Goal: Information Seeking & Learning: Learn about a topic

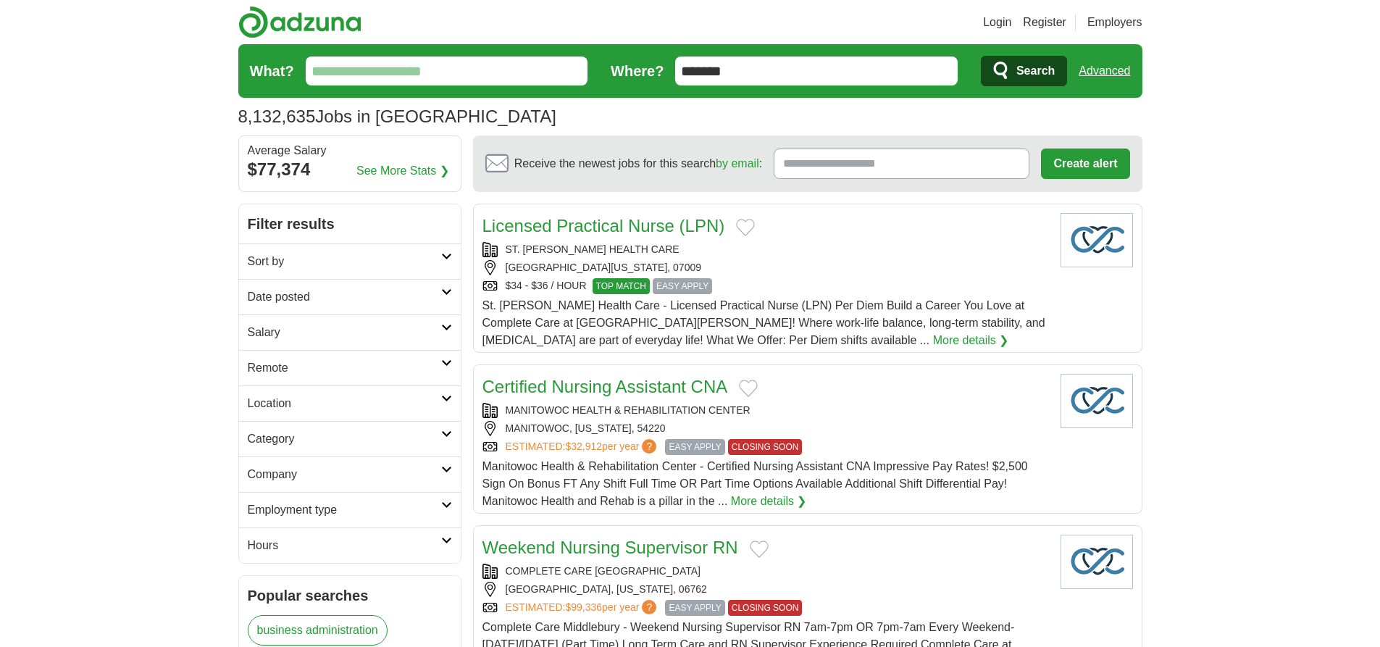
type input "*******"
click at [1104, 71] on link "Advanced" at bounding box center [1104, 71] width 51 height 29
